Goal: Register for event/course

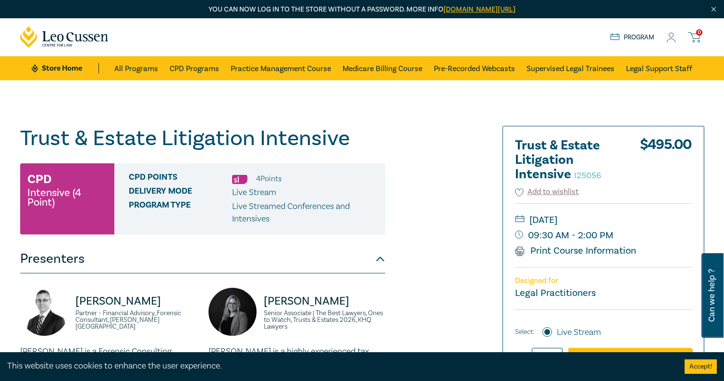
click at [669, 38] on icon at bounding box center [671, 38] width 10 height 10
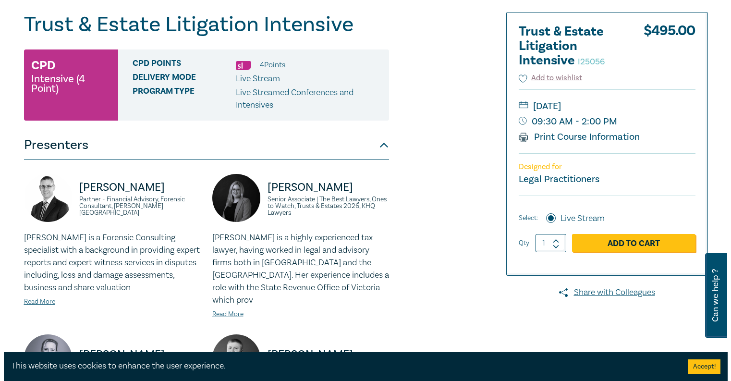
scroll to position [144, 0]
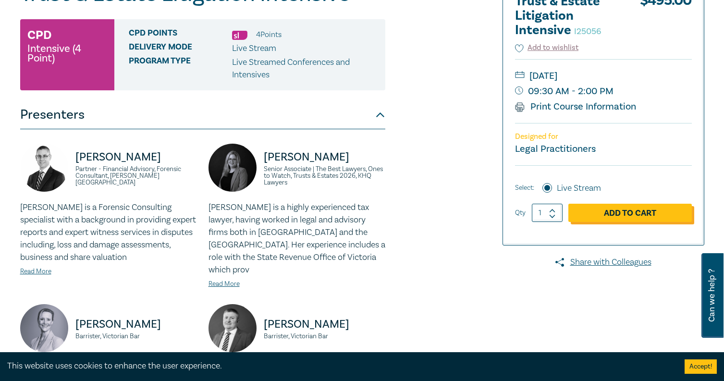
click at [647, 209] on link "Add to Cart" at bounding box center [629, 213] width 123 height 18
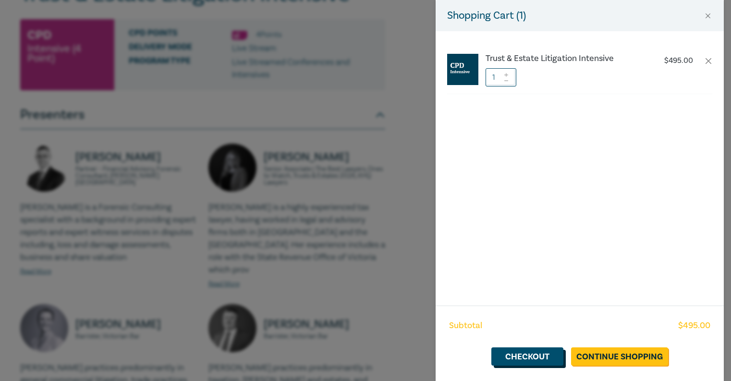
click at [535, 355] on link "Checkout" at bounding box center [527, 356] width 72 height 18
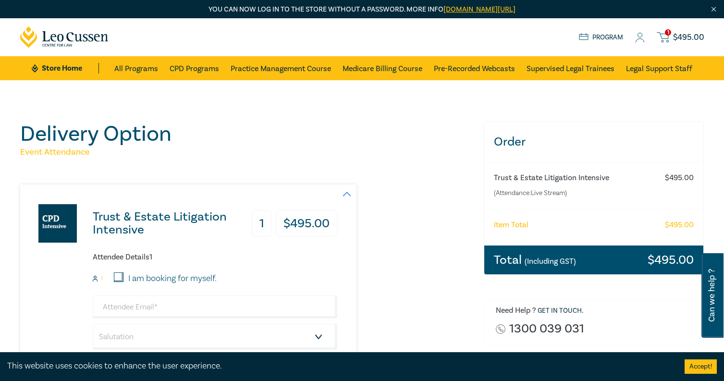
click at [163, 276] on label "I am booking for myself." at bounding box center [172, 278] width 88 height 12
click at [123, 276] on input "I am booking for myself." at bounding box center [119, 277] width 10 height 10
checkbox input "true"
type input "[PERSON_NAME][EMAIL_ADDRESS][DOMAIN_NAME]"
type input "[PERSON_NAME]"
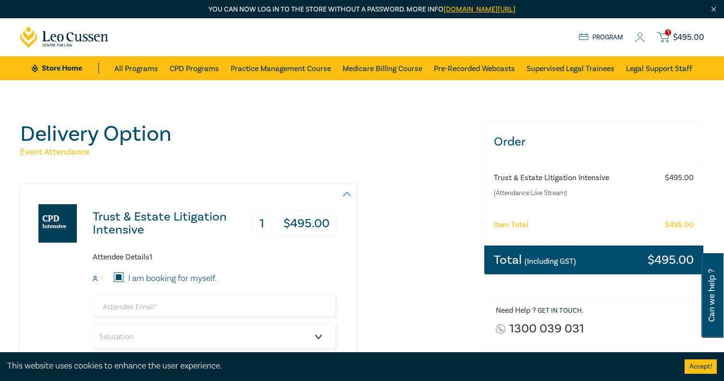
type input "[PERSON_NAME]"
type input "488160036"
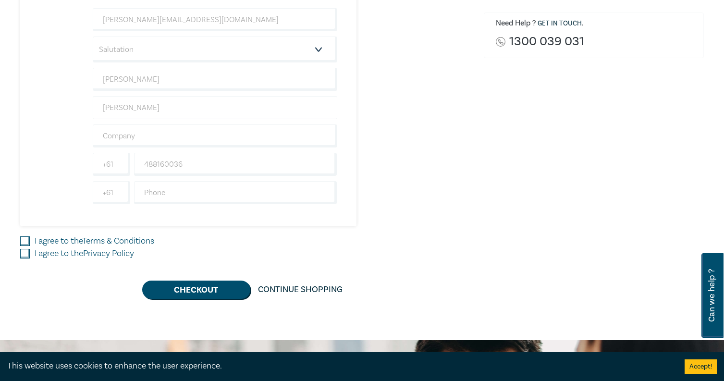
scroll to position [288, 0]
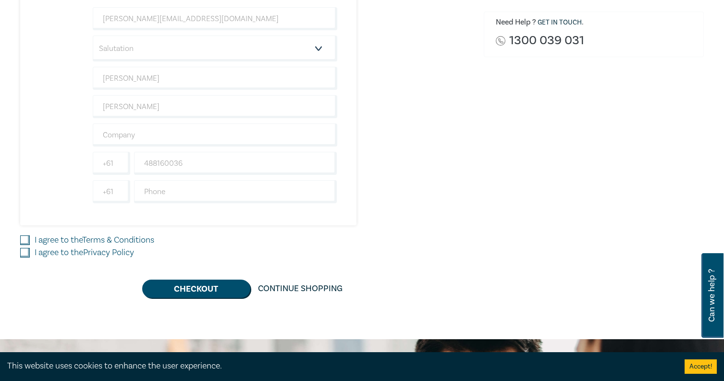
click at [109, 237] on link "Terms & Conditions" at bounding box center [118, 239] width 72 height 11
click at [30, 237] on input "I agree to the Terms & Conditions" at bounding box center [25, 240] width 10 height 10
checkbox input "true"
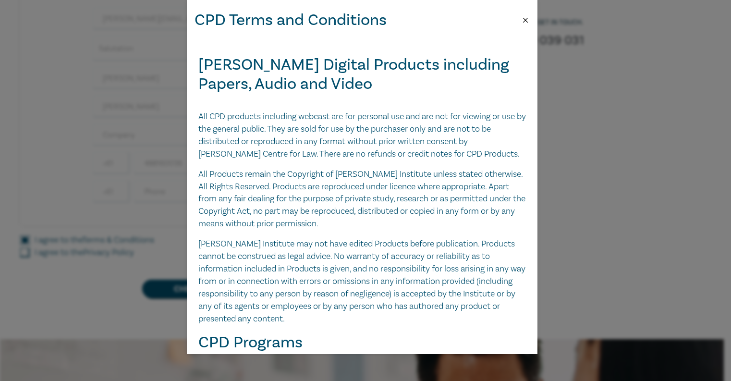
click at [528, 17] on button "Close" at bounding box center [525, 20] width 9 height 9
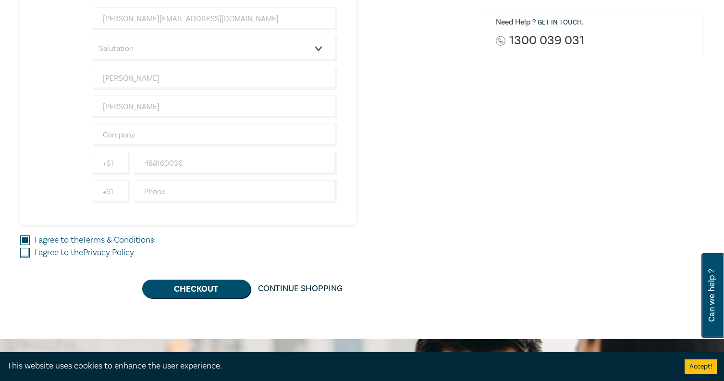
click at [89, 251] on link "Privacy Policy" at bounding box center [108, 252] width 51 height 11
click at [30, 251] on input "I agree to the Privacy Policy" at bounding box center [25, 253] width 10 height 10
checkbox input "true"
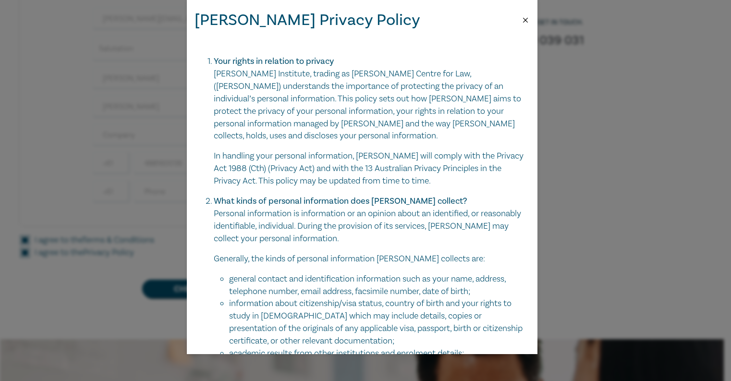
click at [526, 16] on button "Close" at bounding box center [525, 20] width 9 height 9
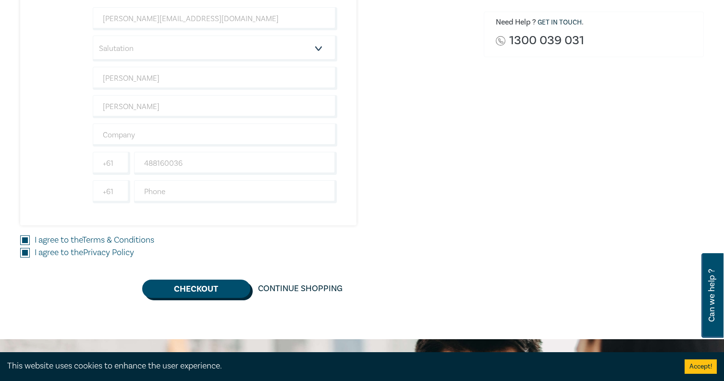
click at [209, 286] on button "Checkout" at bounding box center [196, 288] width 108 height 18
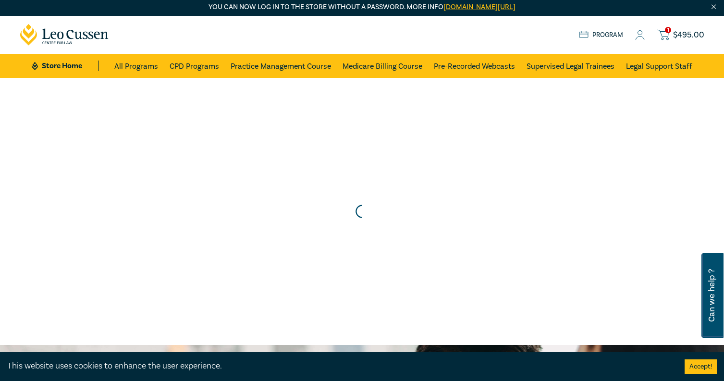
scroll to position [0, 0]
